Goal: Transaction & Acquisition: Purchase product/service

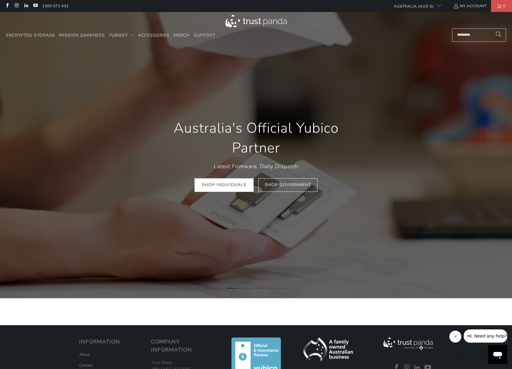
click at [473, 35] on input "Search..." at bounding box center [479, 35] width 54 height 13
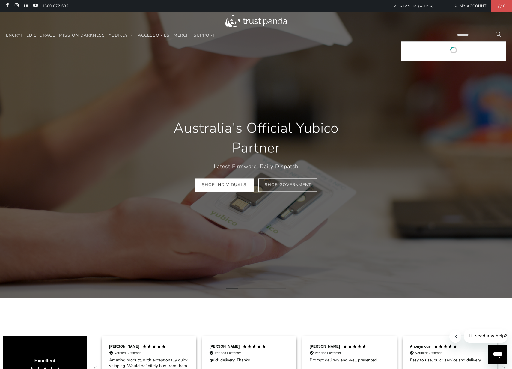
type input "********"
click at [491, 29] on button "Search" at bounding box center [498, 35] width 15 height 13
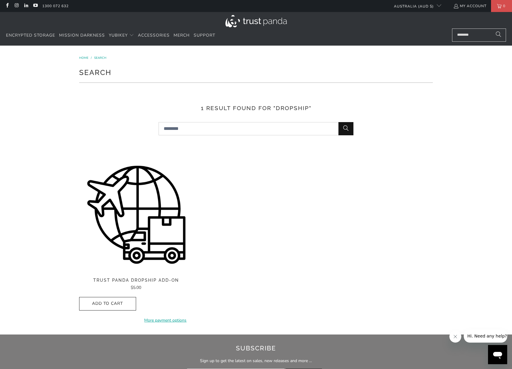
click at [149, 173] on img at bounding box center [136, 215] width 114 height 114
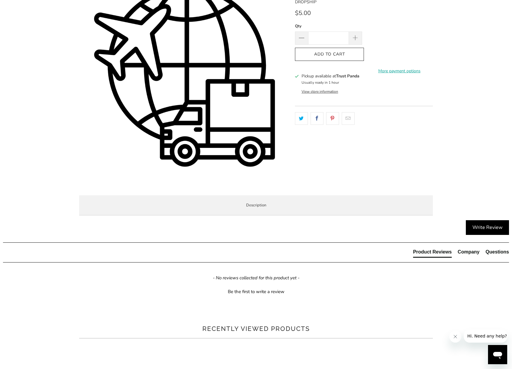
scroll to position [83, 0]
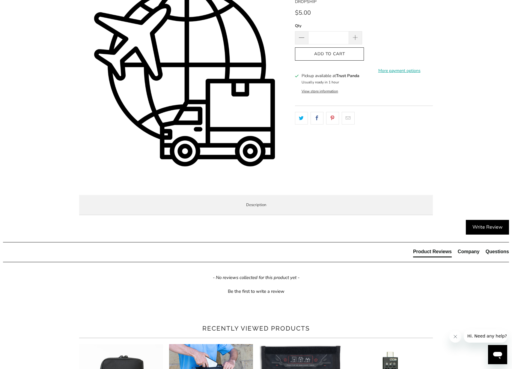
drag, startPoint x: 92, startPoint y: 264, endPoint x: 261, endPoint y: 318, distance: 178.1
click at [0, 0] on div "Are you an IT provider? Are you ordering for someone else and you don't want us…" at bounding box center [0, 0] width 0 height 0
copy div "Please note, orders will: Be packed in Trust Panda packaging. Be packed without…"
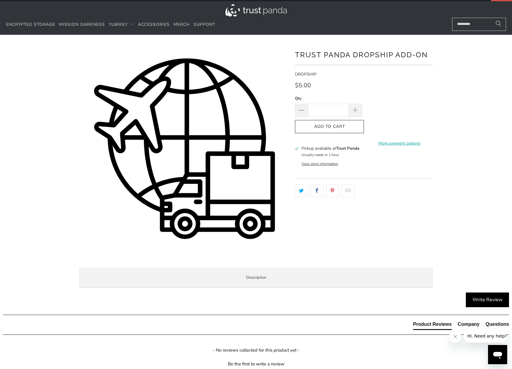
scroll to position [0, 0]
